Goal: Complete application form

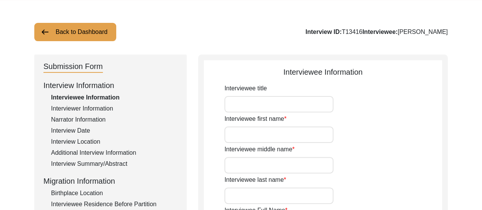
type input "Manju"
type input "n/a"
type input "Bose"
type input "[PERSON_NAME]"
type input "Manju Sarkar"
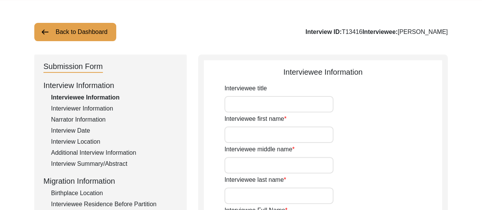
type input "11/02/1937"
type input "88"
type input "Hinduism"
type input "Bengali"
type input "Female"
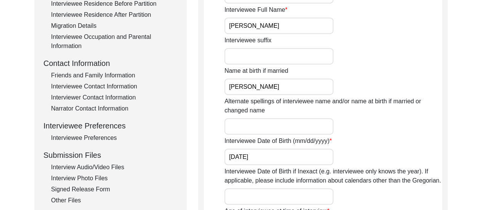
scroll to position [290, 0]
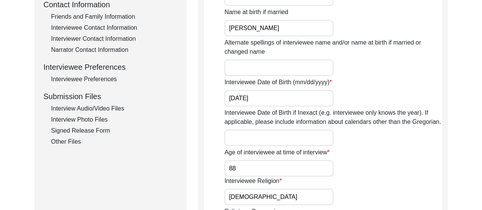
click at [94, 108] on div "Interview Audio/Video Files" at bounding box center [114, 108] width 127 height 9
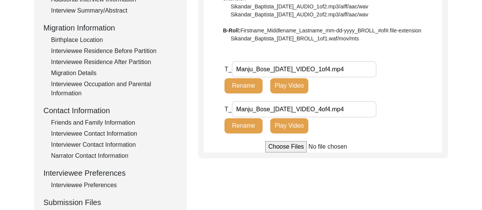
scroll to position [183, 0]
